Goal: Find specific page/section: Find specific page/section

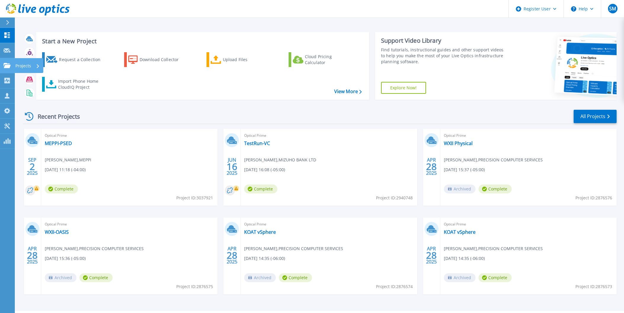
click at [8, 68] on icon at bounding box center [7, 65] width 7 height 5
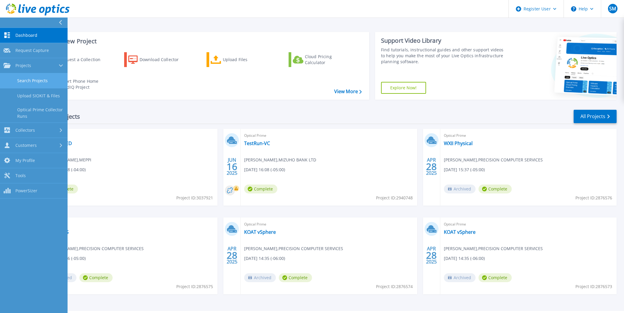
click at [43, 82] on link "Search Projects" at bounding box center [34, 80] width 68 height 15
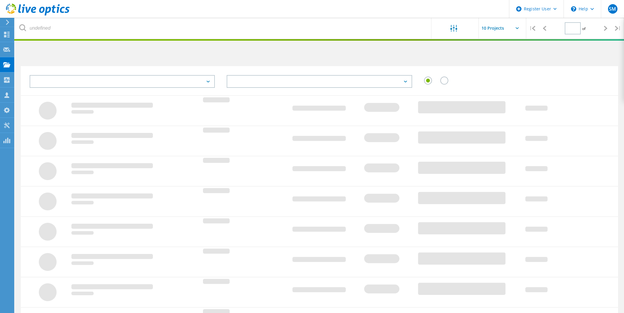
type input "1"
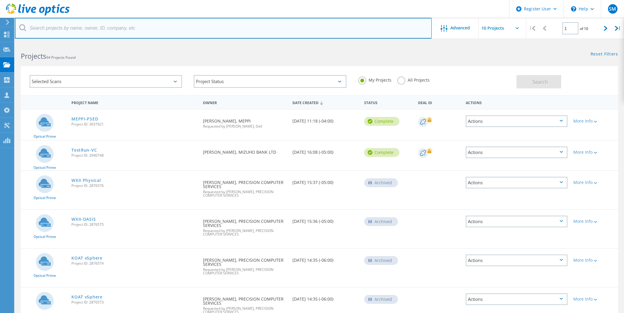
click at [108, 28] on input "text" at bounding box center [223, 28] width 417 height 21
paste input "@[DOMAIN_NAME]"
type input "@[DOMAIN_NAME]"
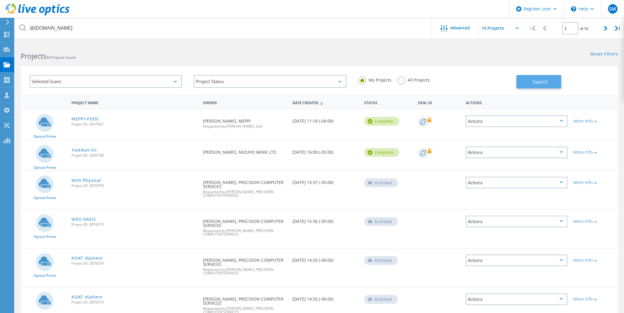
click at [538, 87] on button "Search" at bounding box center [538, 81] width 45 height 13
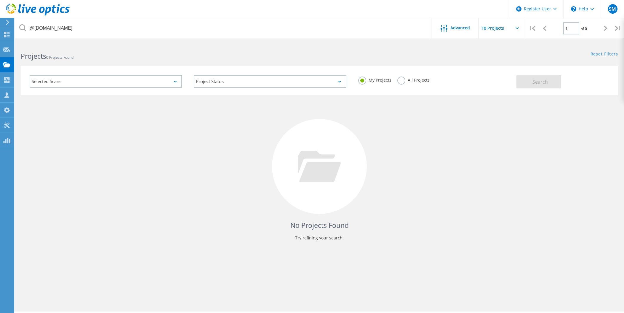
click at [403, 82] on label "All Projects" at bounding box center [413, 79] width 32 height 6
click at [0, 0] on input "All Projects" at bounding box center [0, 0] width 0 height 0
click at [532, 84] on span "Search" at bounding box center [539, 82] width 15 height 7
